Goal: Information Seeking & Learning: Understand process/instructions

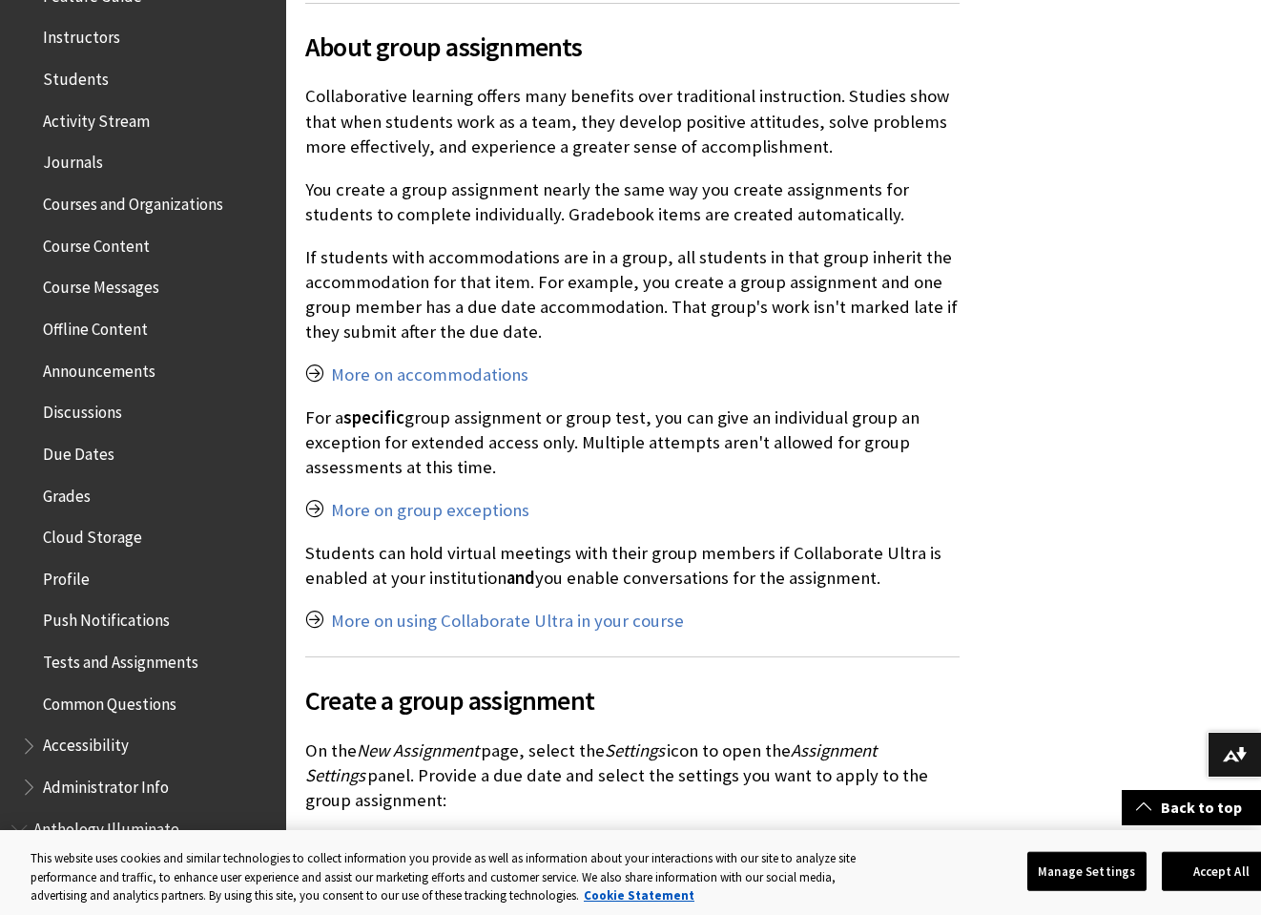
scroll to position [417, 0]
click at [78, 480] on span "Grades" at bounding box center [67, 492] width 48 height 26
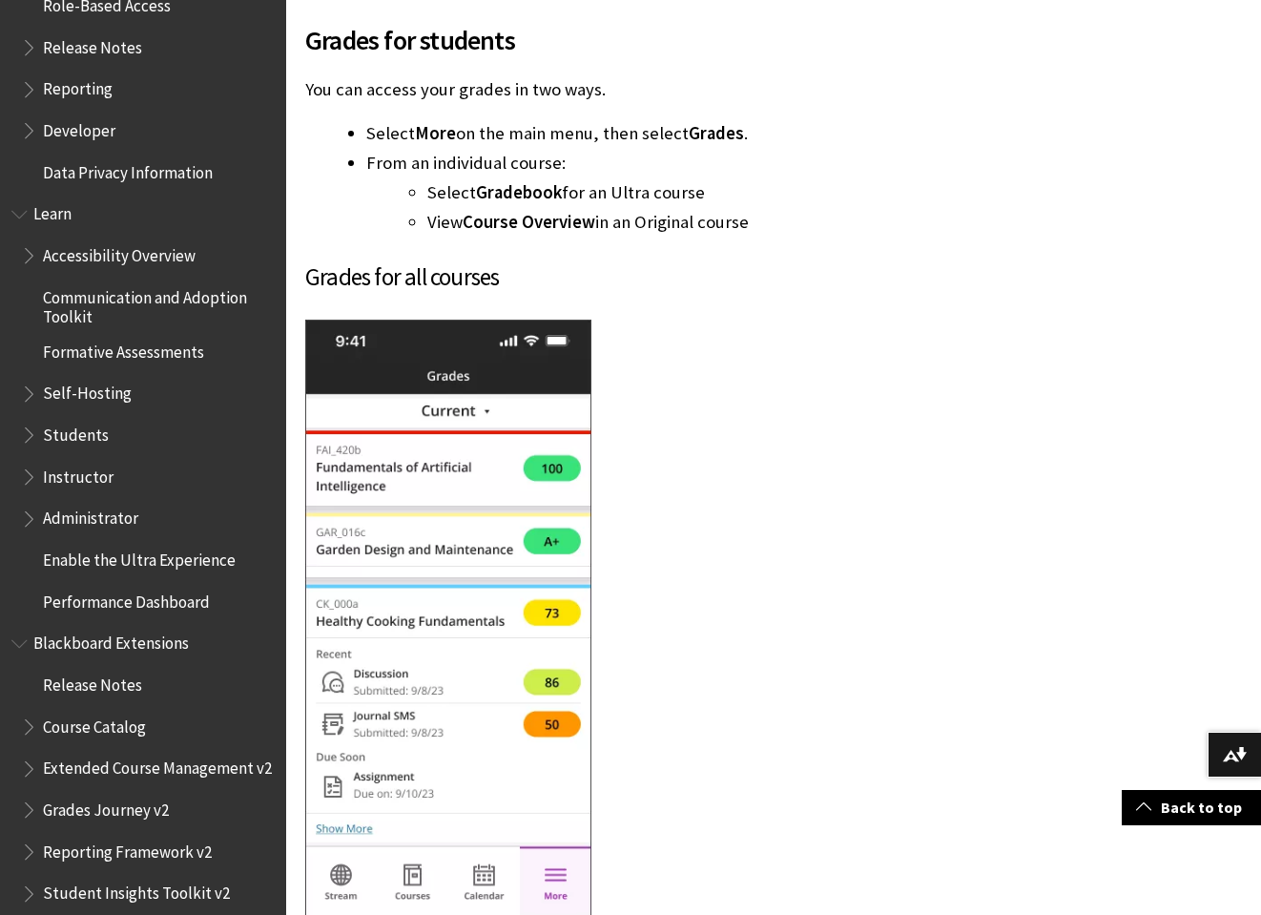
scroll to position [1456, 0]
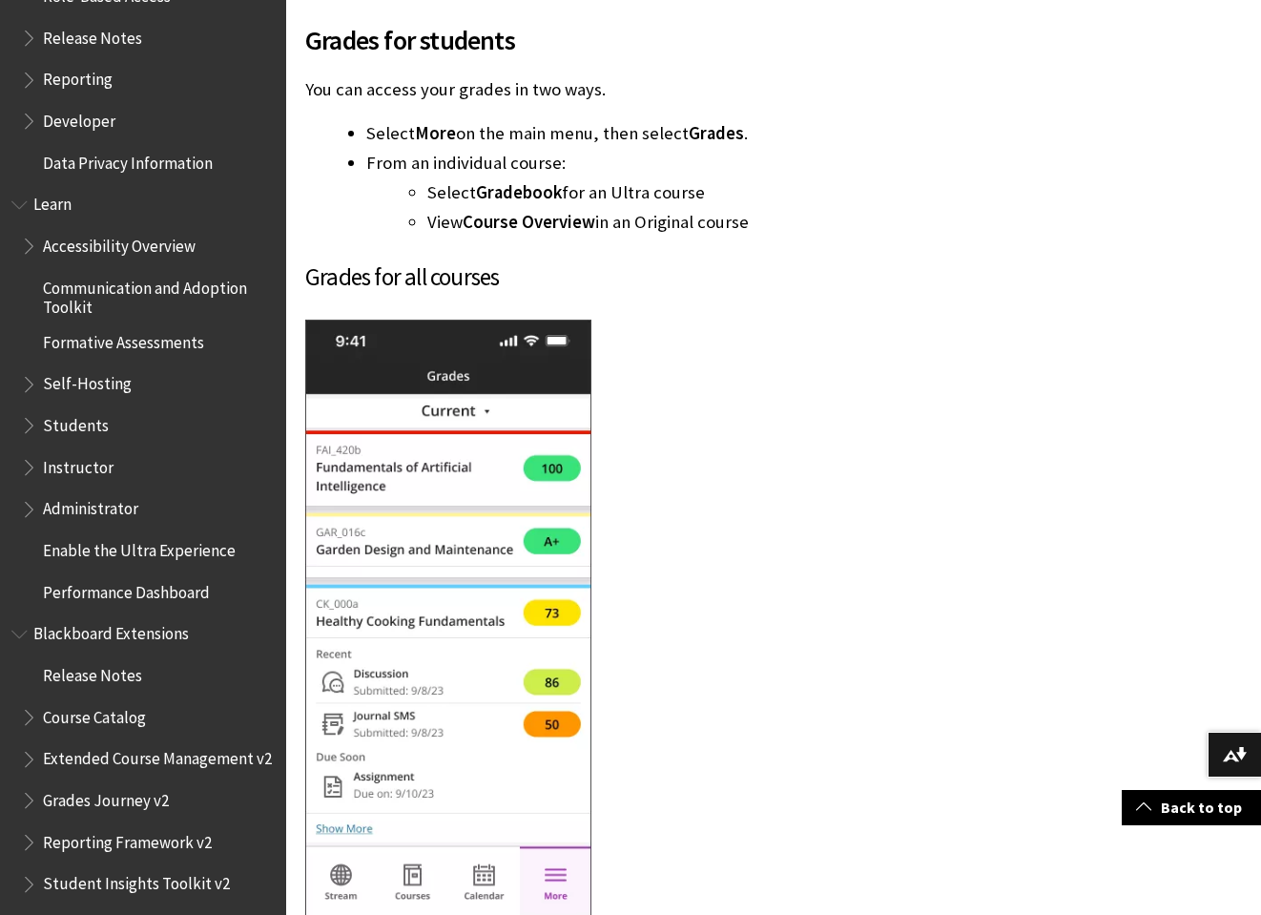
click at [33, 451] on span "Book outline for Blackboard Learn Help" at bounding box center [31, 463] width 20 height 24
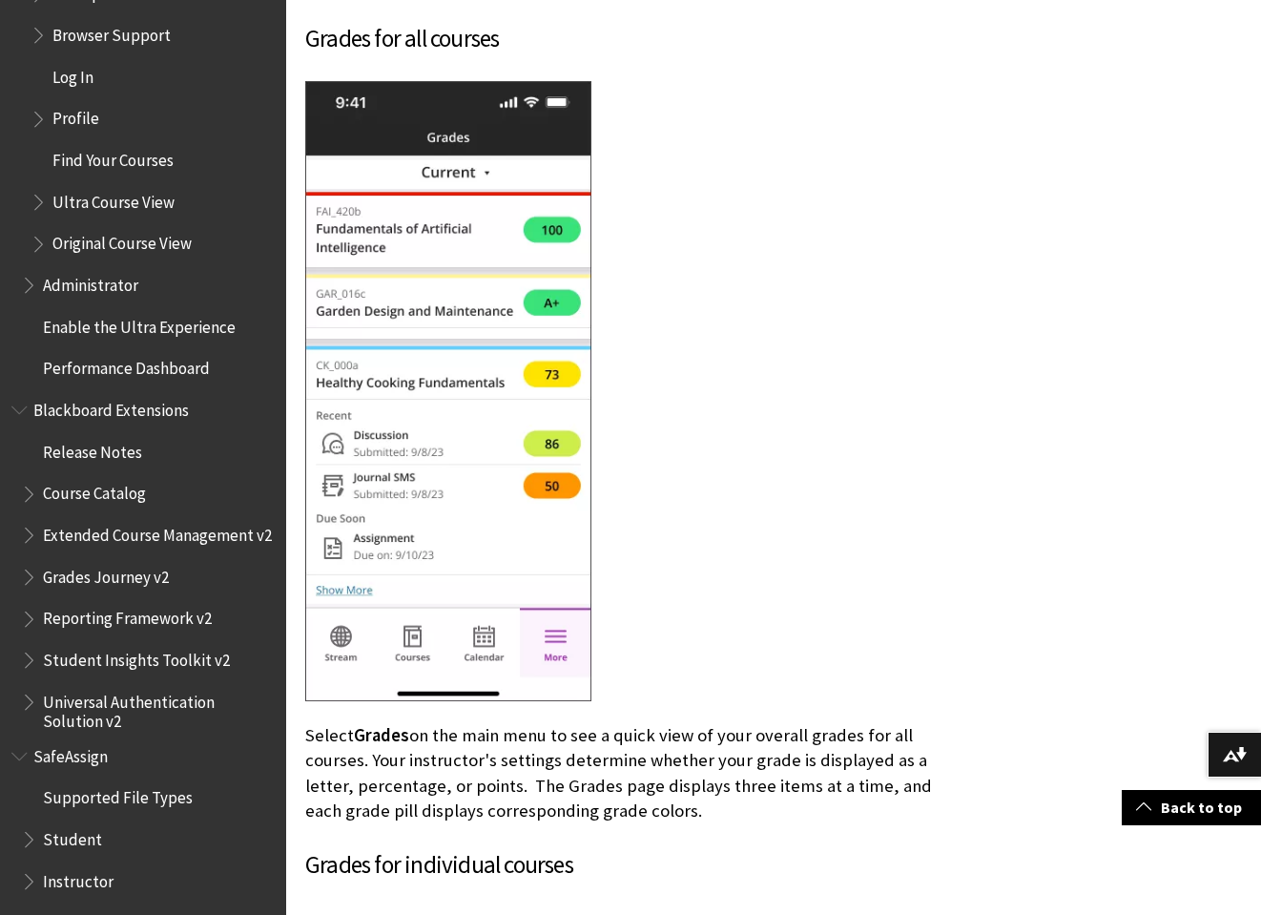
scroll to position [823, 0]
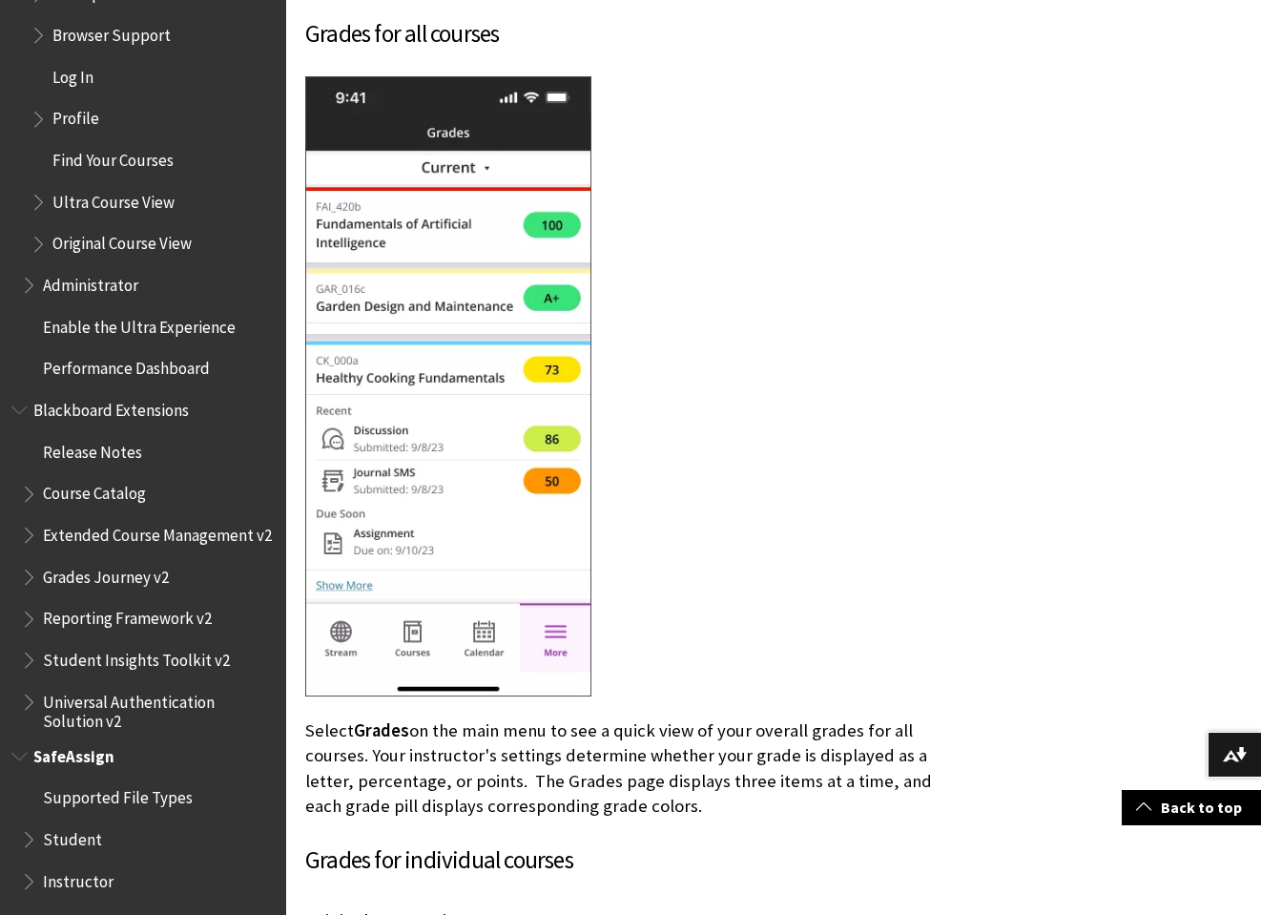
click at [29, 865] on span "Book outline for Blackboard SafeAssign" at bounding box center [31, 877] width 20 height 24
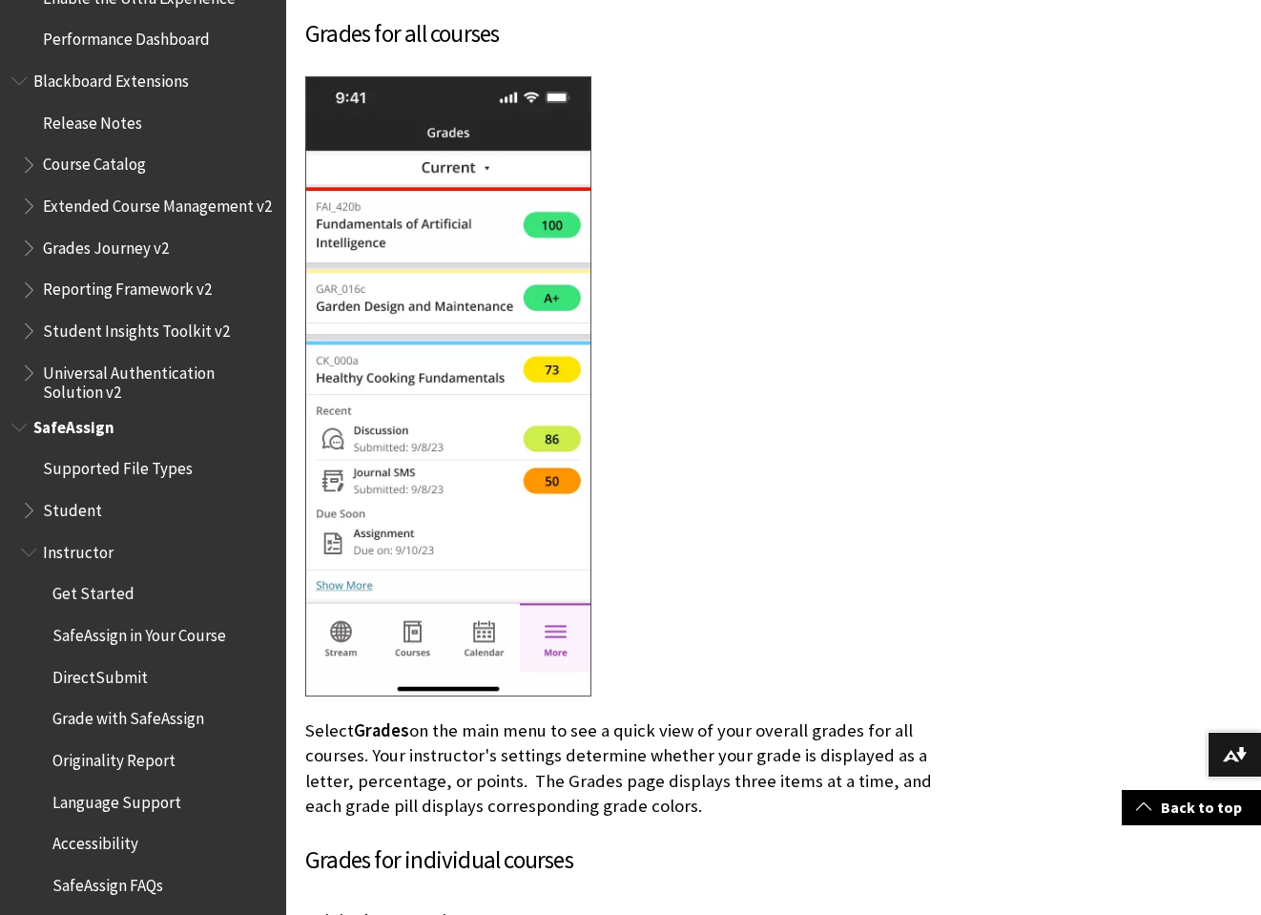
scroll to position [2479, 0]
click at [25, 912] on span "Book outline for Blackboard SafeAssign" at bounding box center [31, 924] width 20 height 24
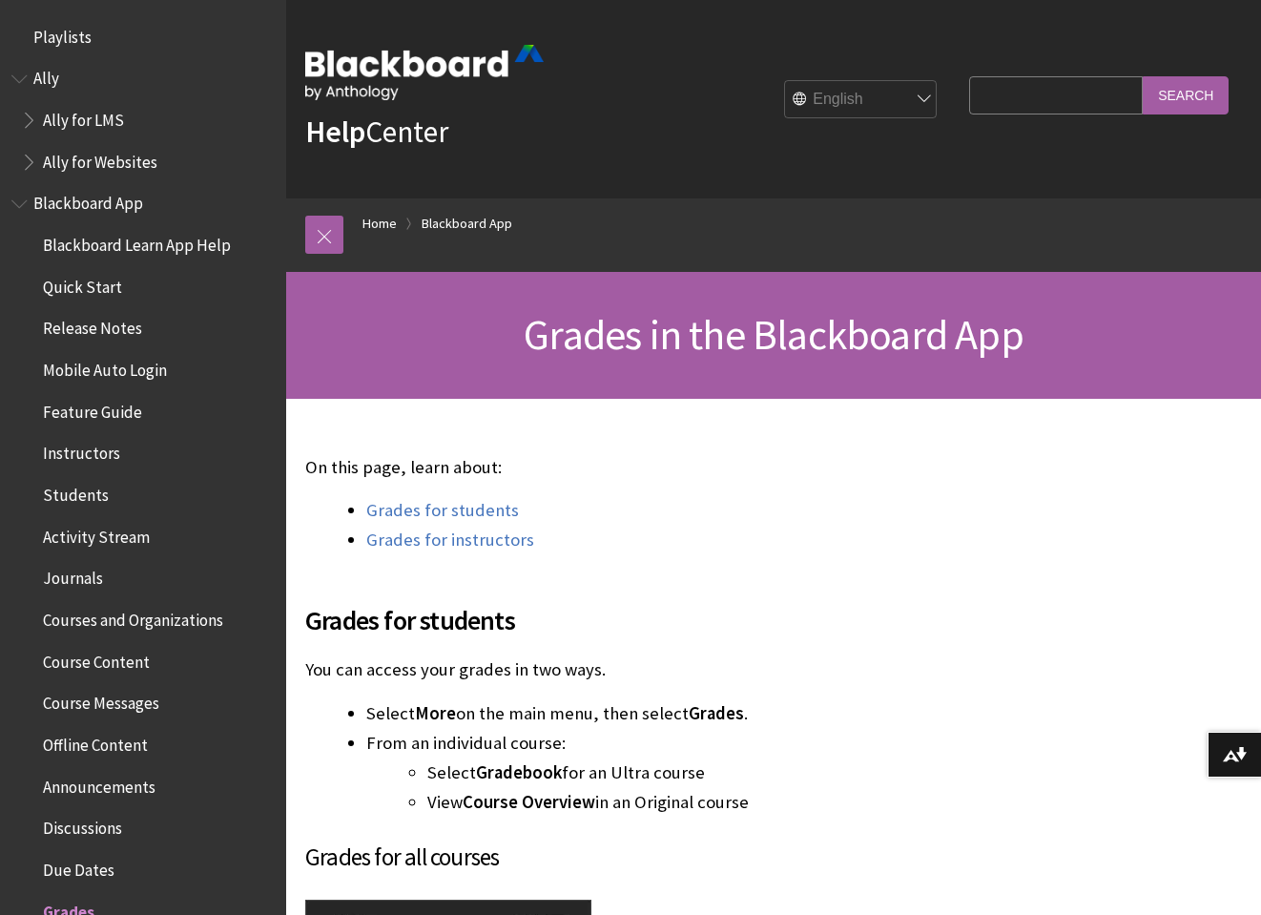
scroll to position [0, 0]
click at [1033, 98] on input "Search Query" at bounding box center [1056, 94] width 174 height 37
type input "grading rubric"
click at [1185, 94] on input "Search" at bounding box center [1186, 94] width 86 height 37
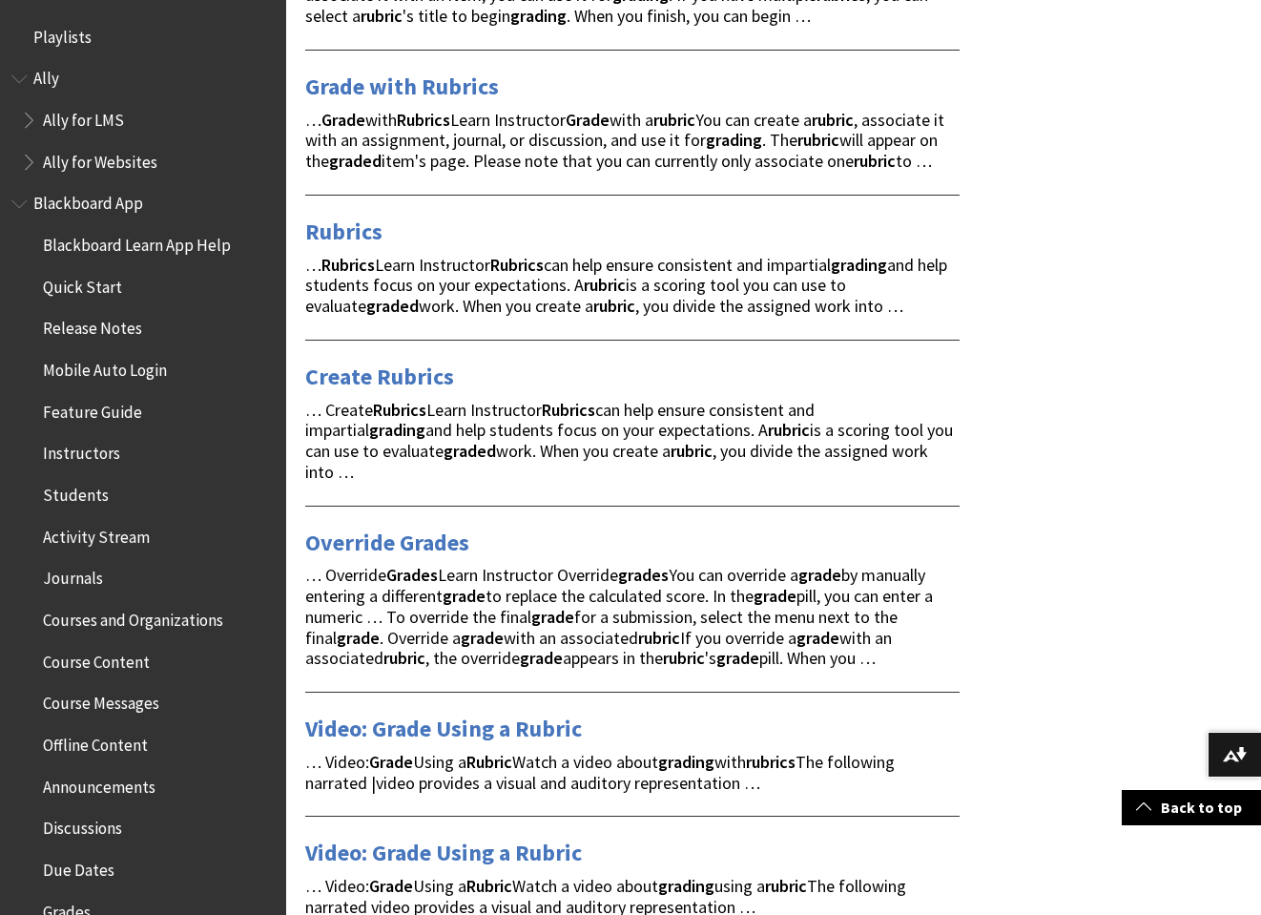
scroll to position [464, 0]
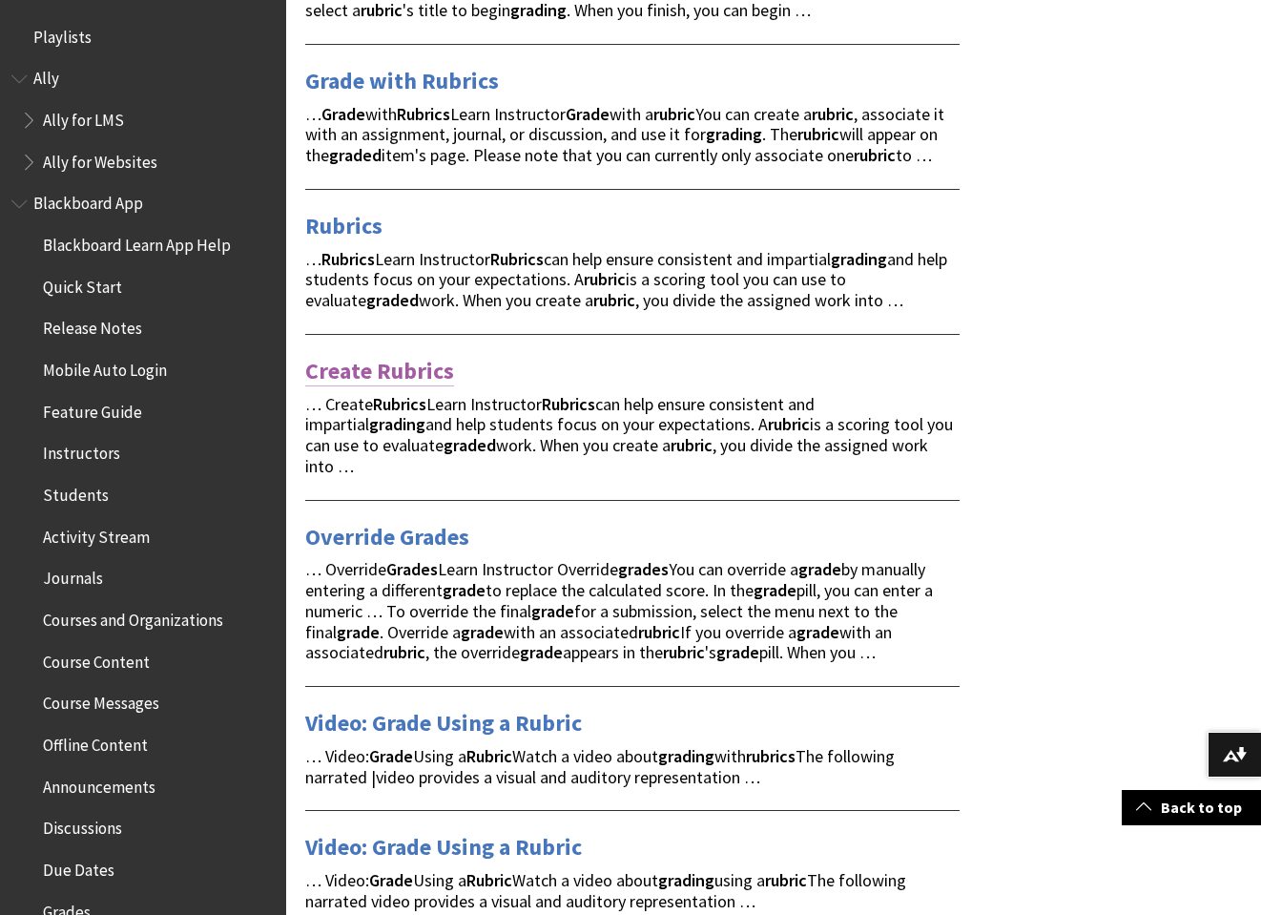
click at [412, 383] on link "Create Rubrics" at bounding box center [379, 371] width 149 height 31
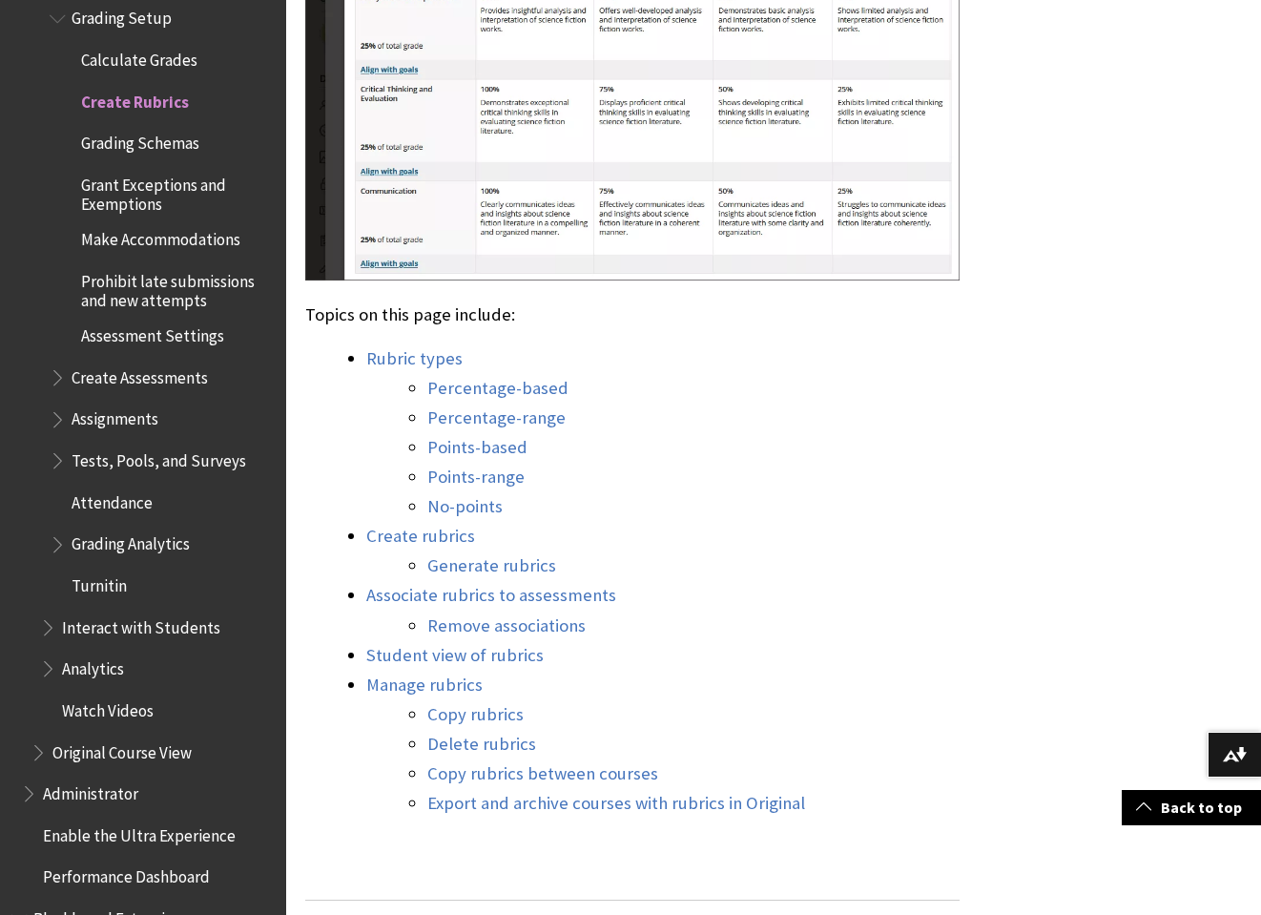
scroll to position [1434, 0]
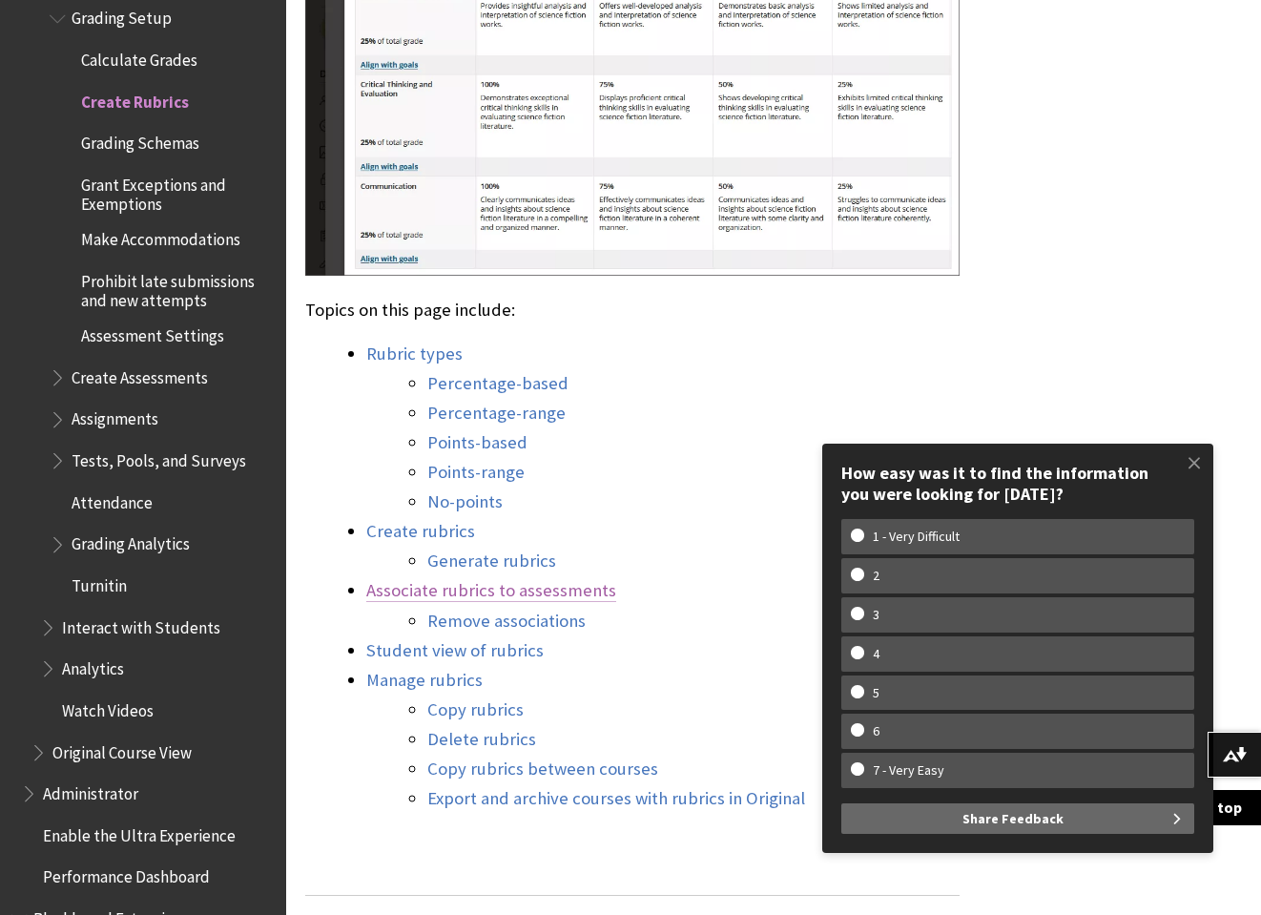
click at [530, 585] on link "Associate rubrics to assessments" at bounding box center [491, 590] width 250 height 23
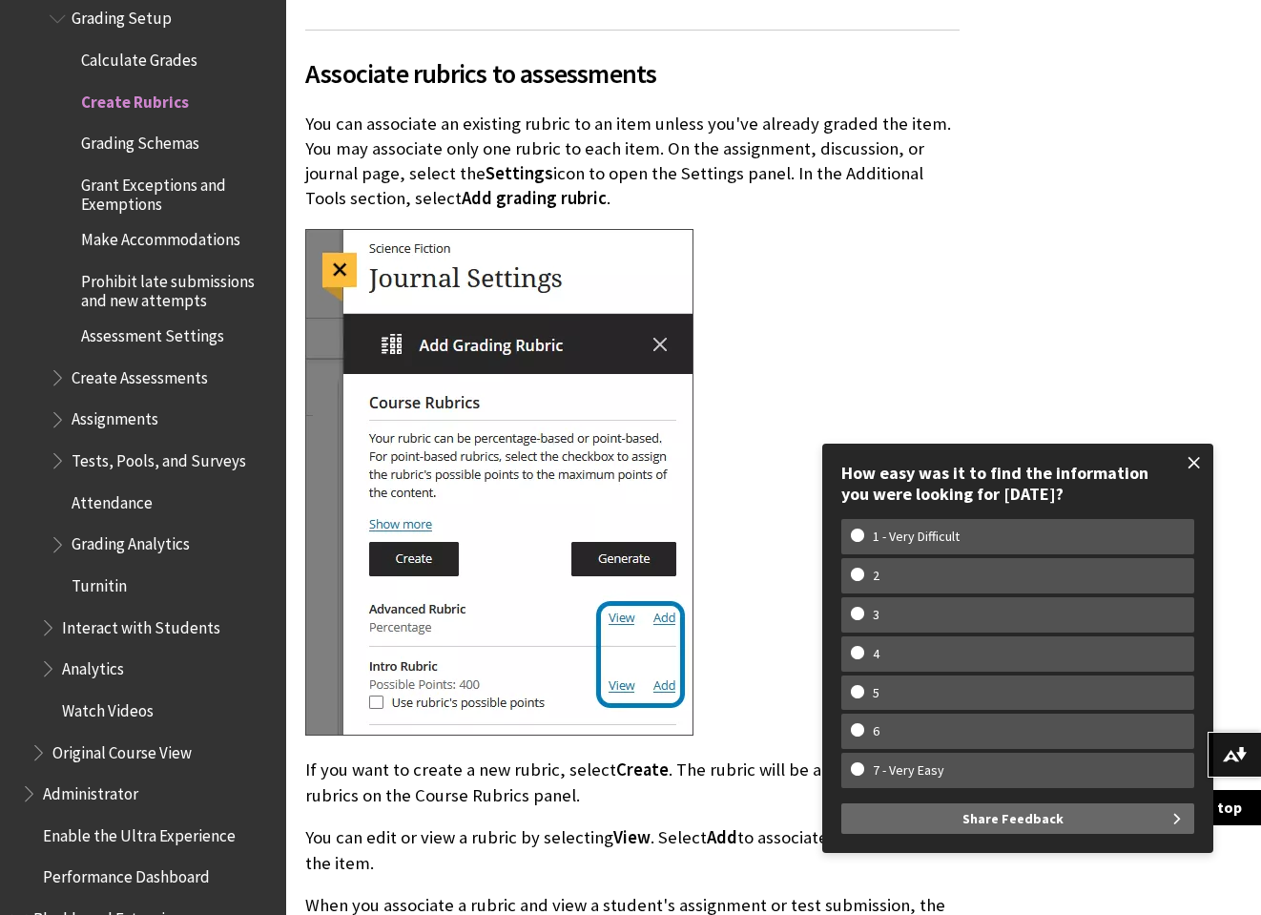
click at [1194, 471] on span at bounding box center [1194, 463] width 40 height 40
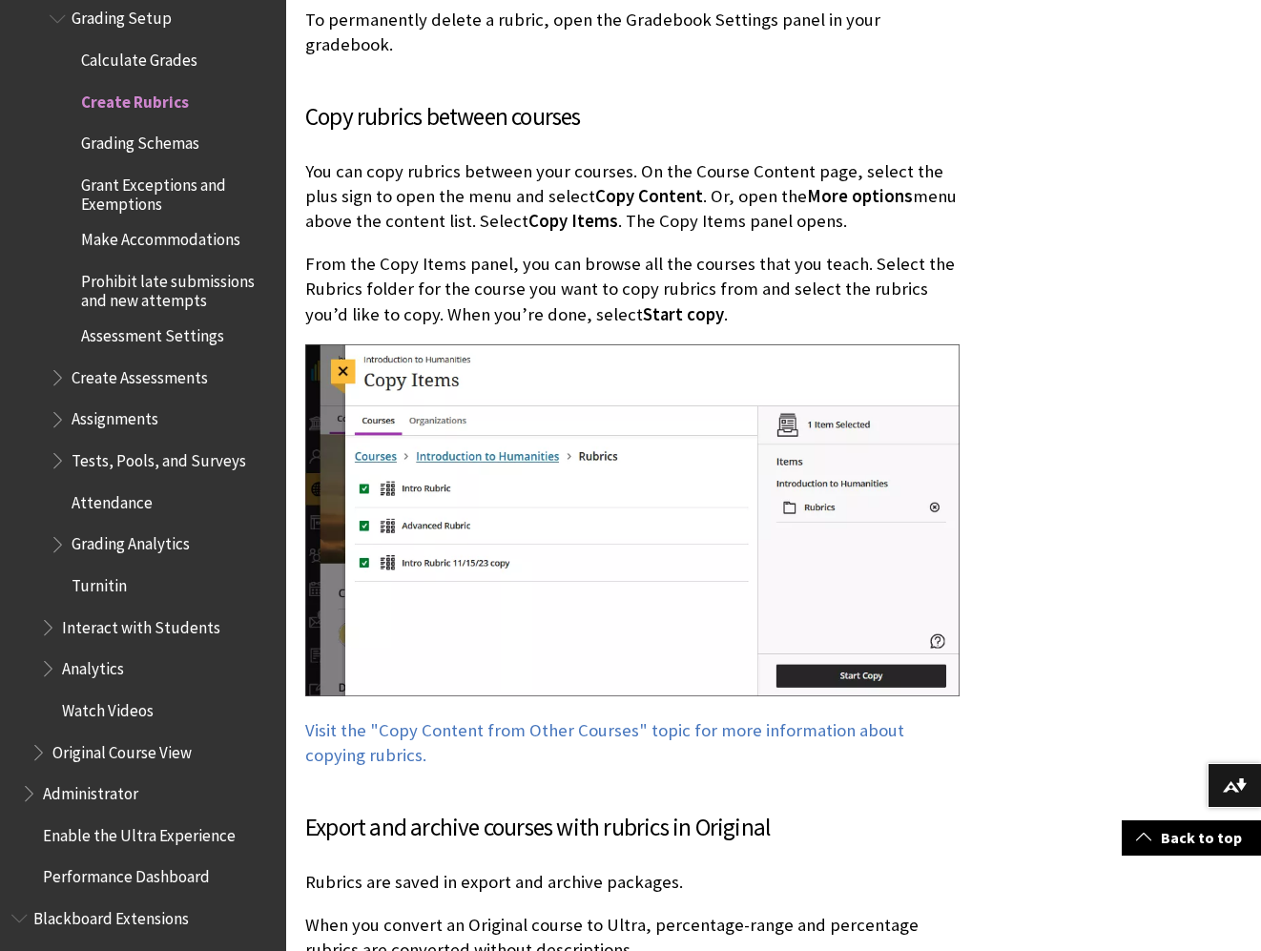
scroll to position [14175, 0]
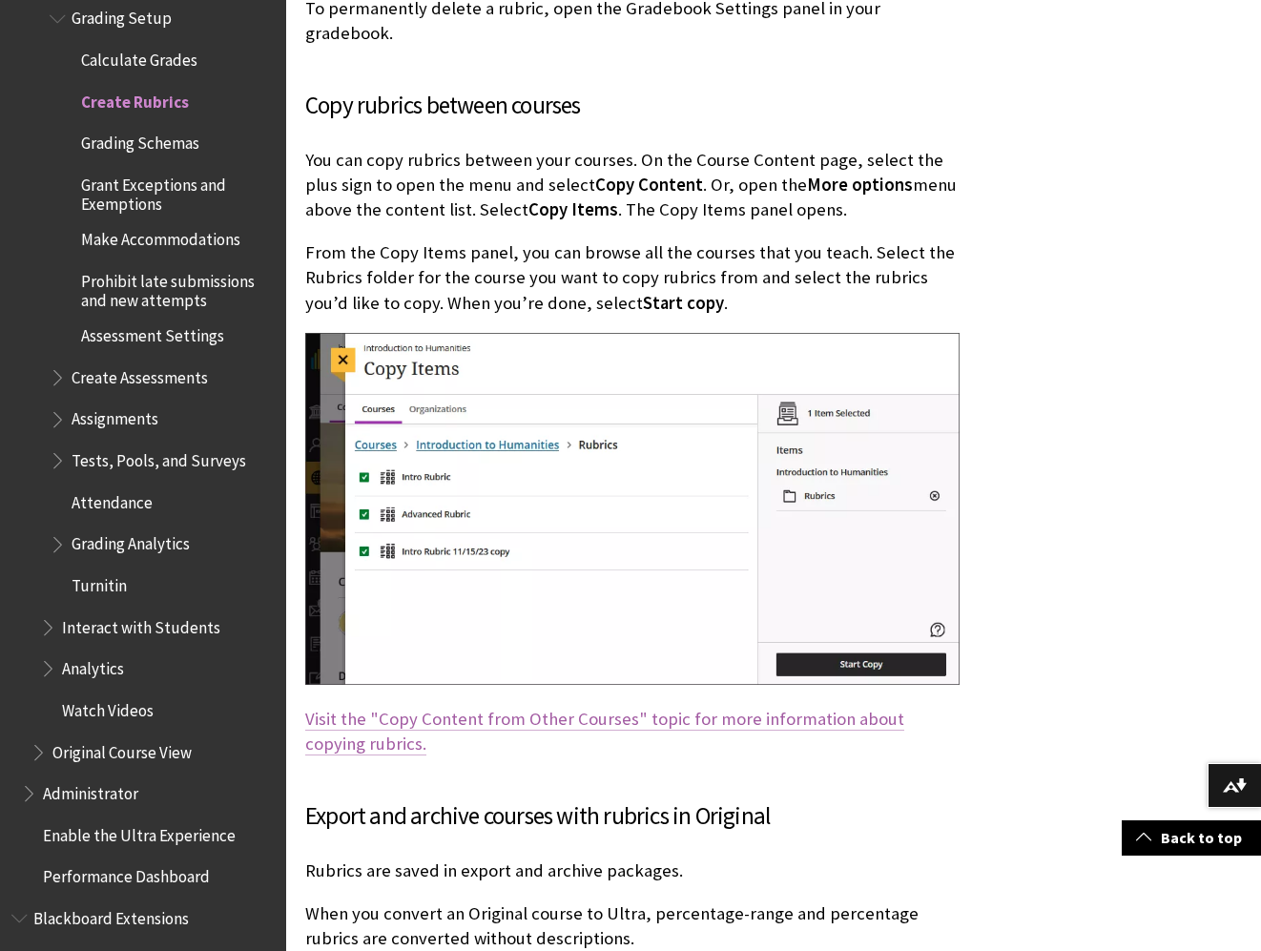
click at [651, 708] on link "Visit the "Copy Content from Other Courses" topic for more information about co…" at bounding box center [604, 732] width 599 height 48
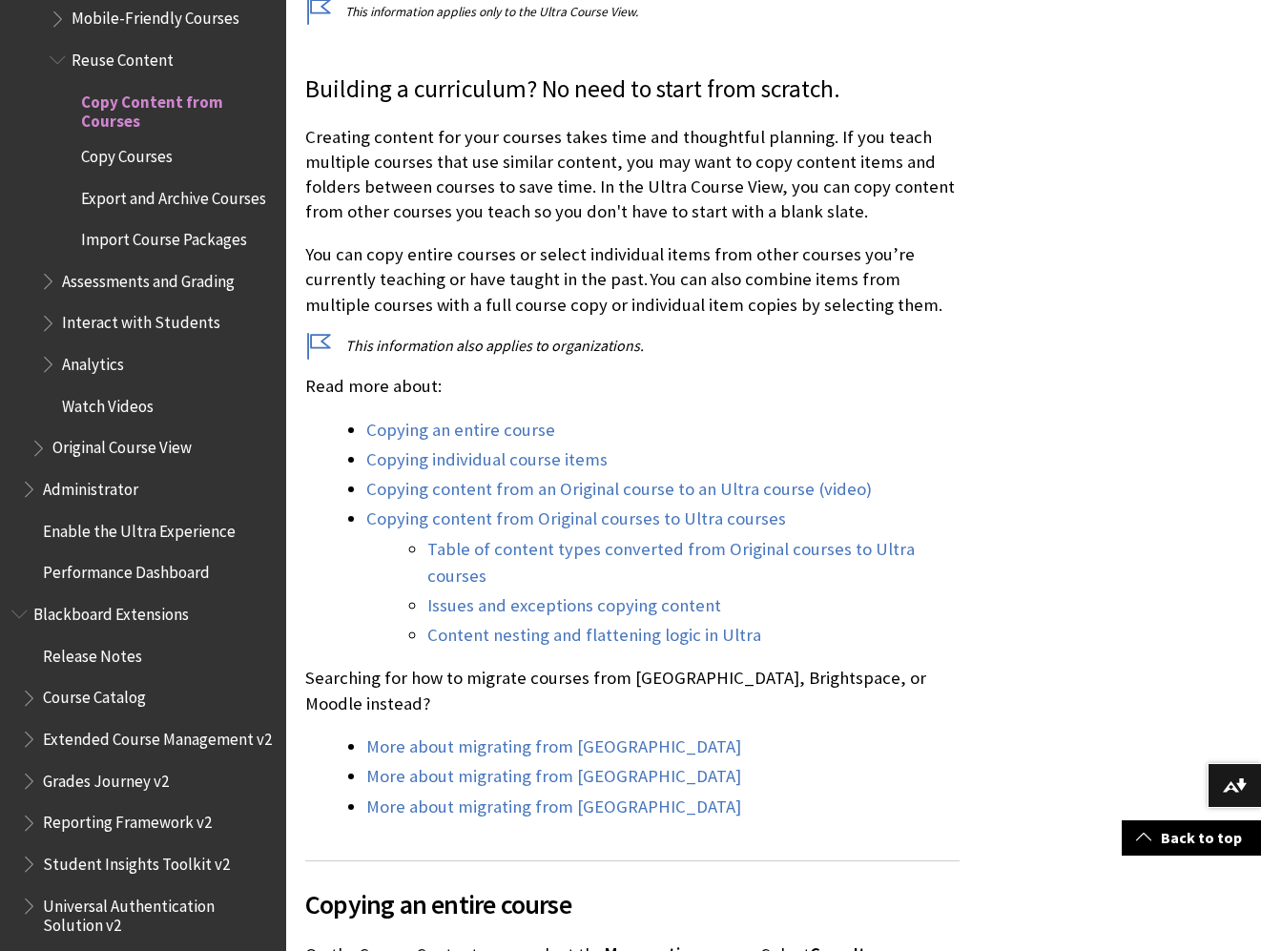
scroll to position [466, 0]
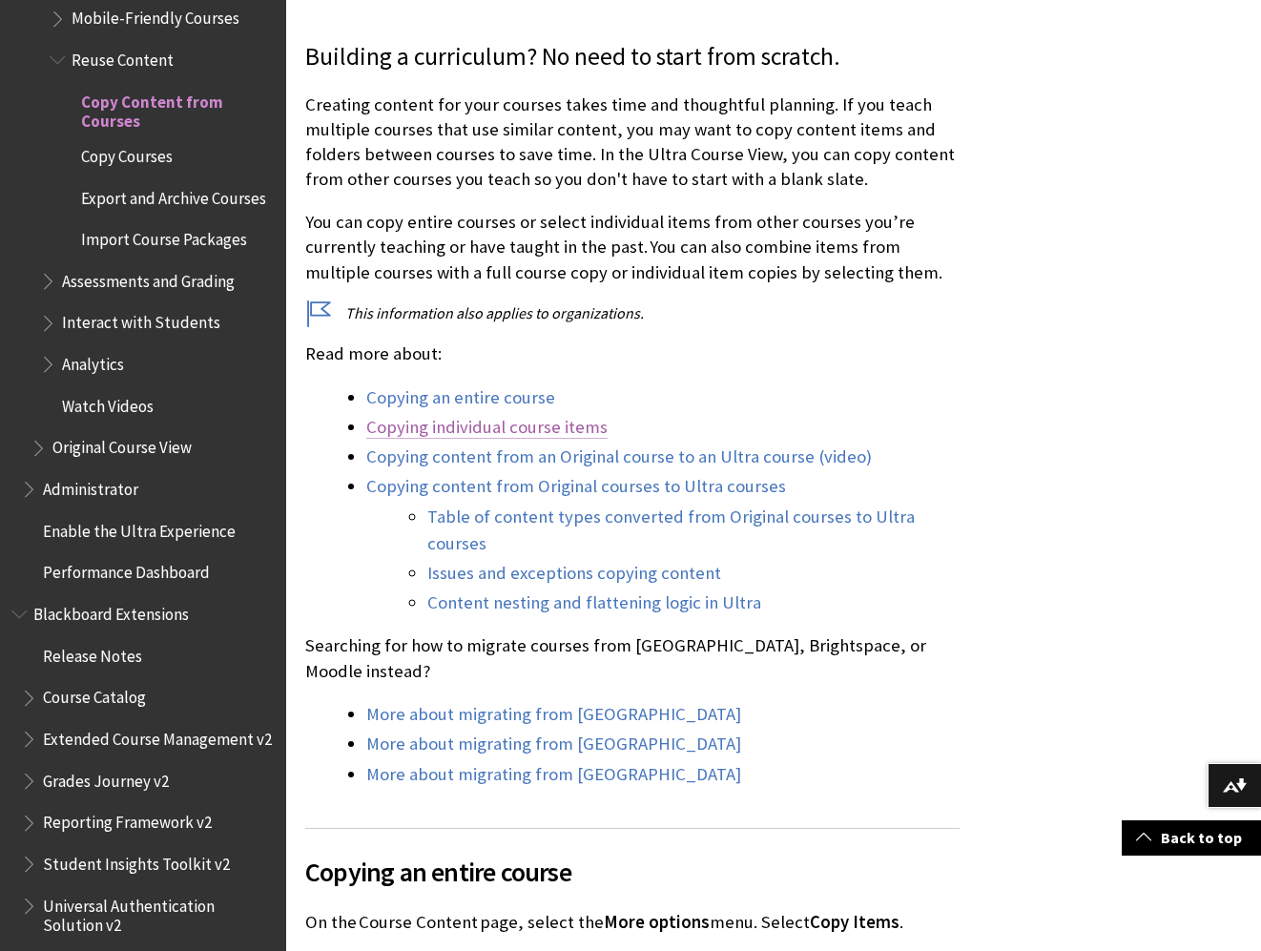
click at [504, 427] on link "Copying individual course items" at bounding box center [486, 427] width 241 height 23
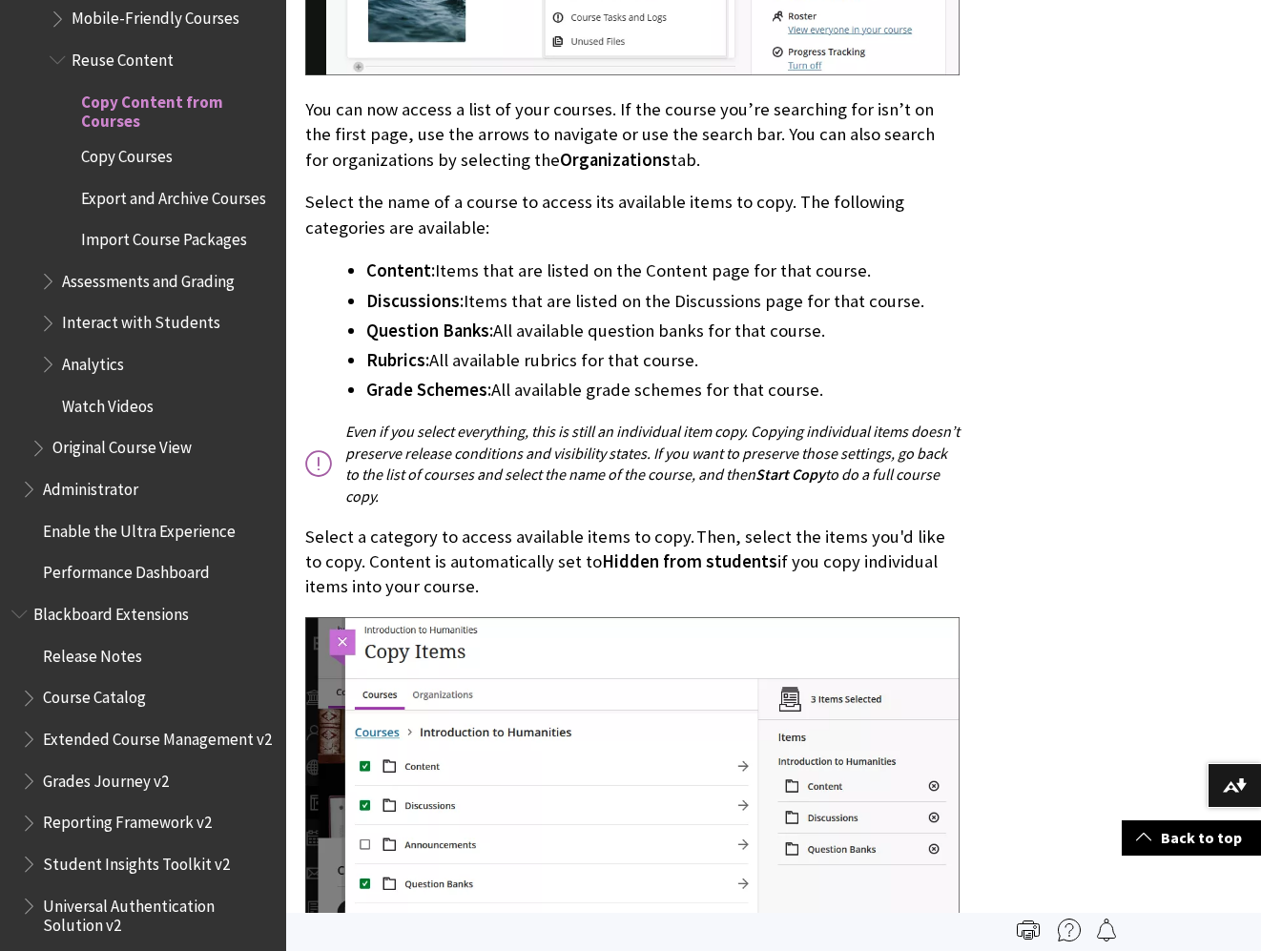
scroll to position [4124, 0]
